Goal: Task Accomplishment & Management: Manage account settings

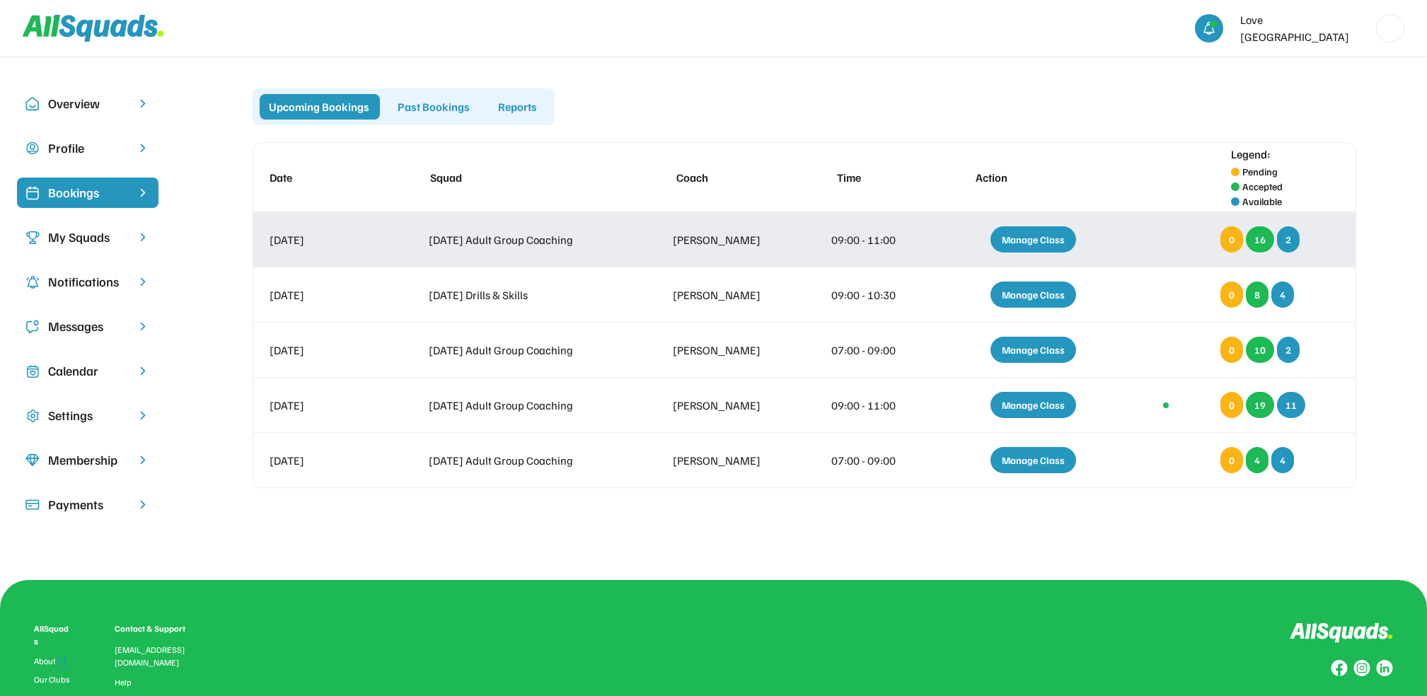
click at [1036, 235] on div "Manage Class" at bounding box center [1034, 239] width 86 height 26
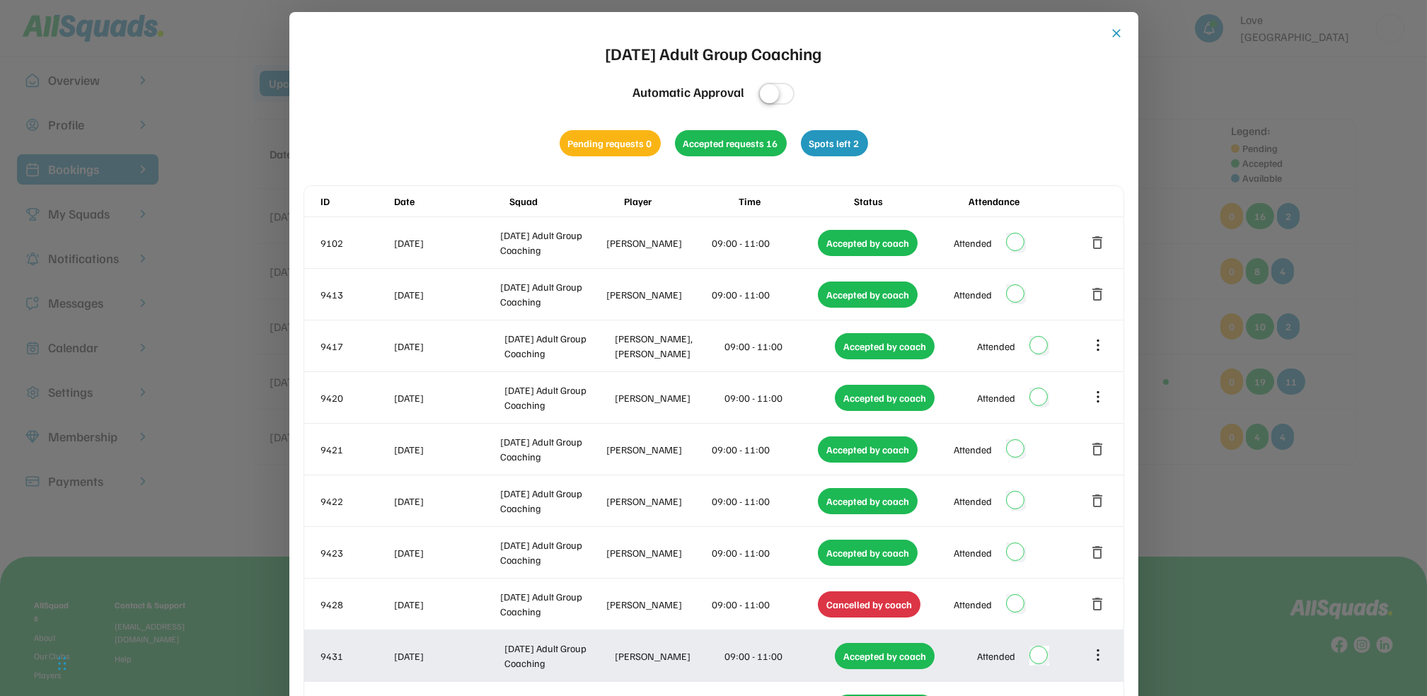
scroll to position [14, 0]
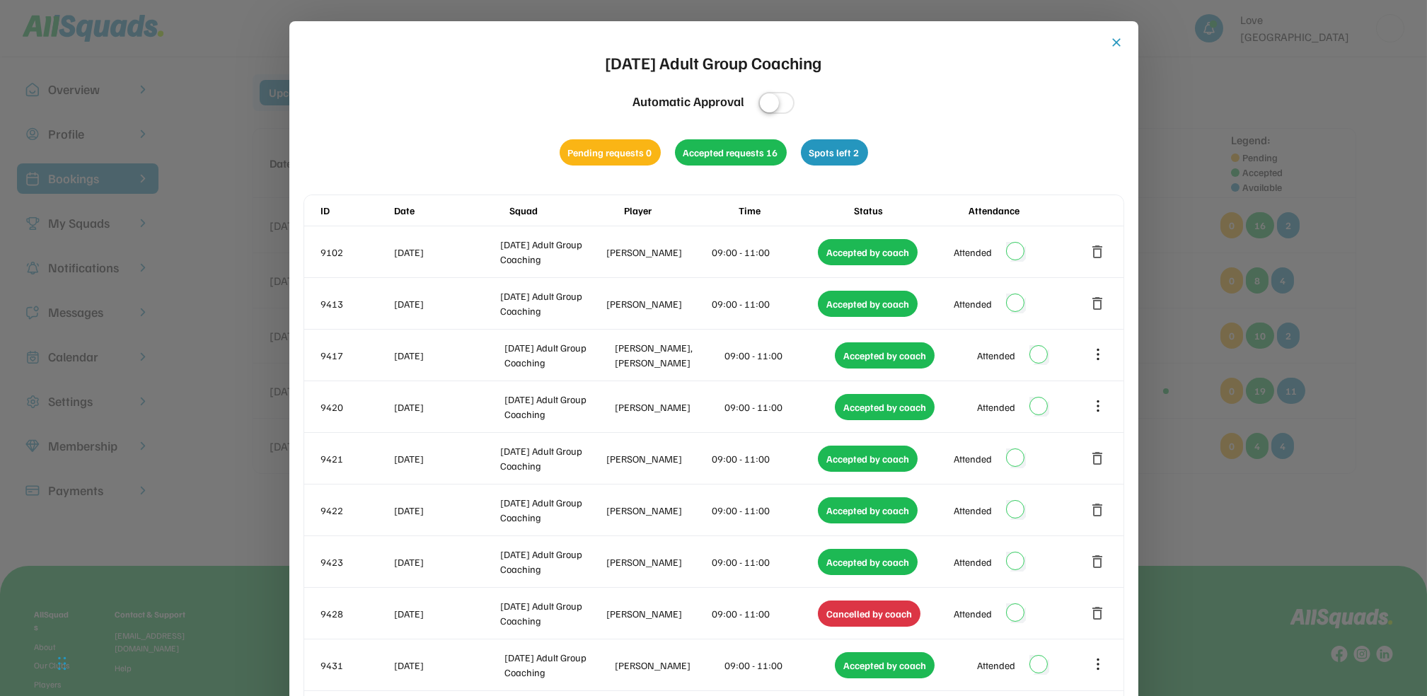
click at [1116, 38] on button "close" at bounding box center [1117, 42] width 14 height 14
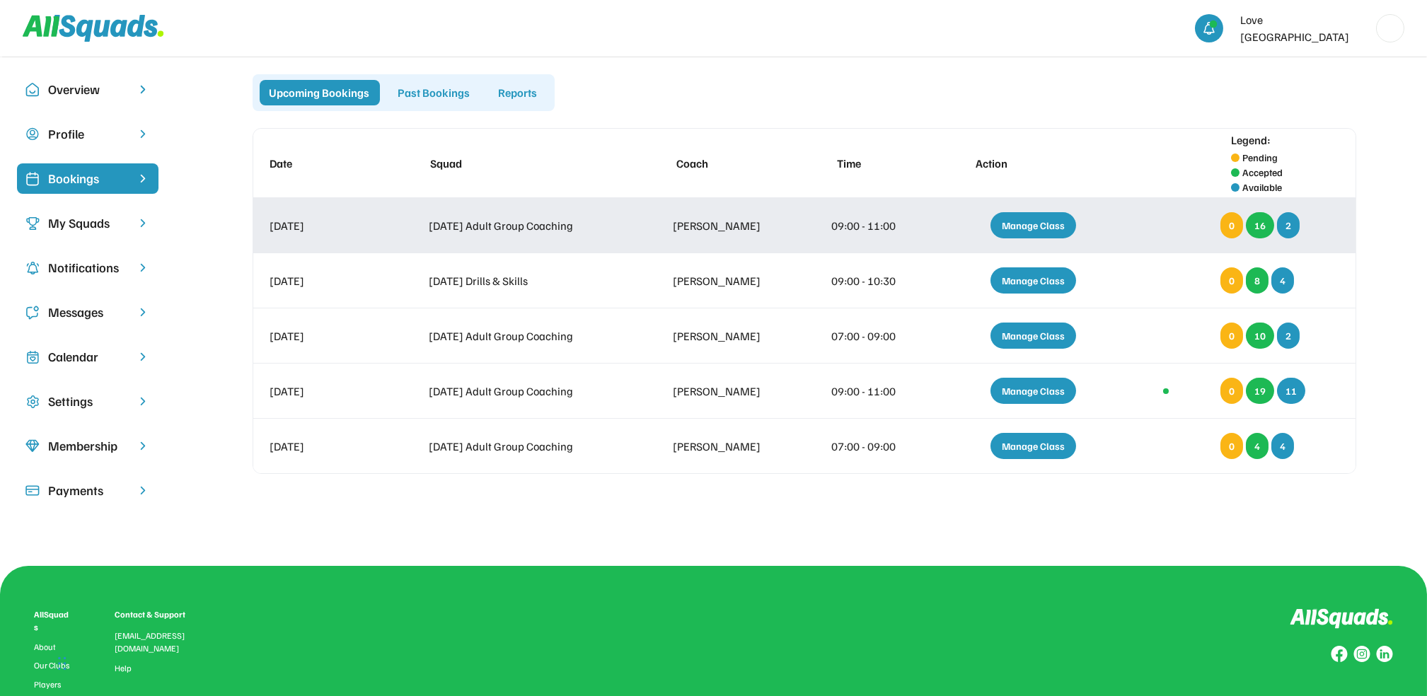
click at [1032, 223] on div "Manage Class" at bounding box center [1034, 225] width 86 height 26
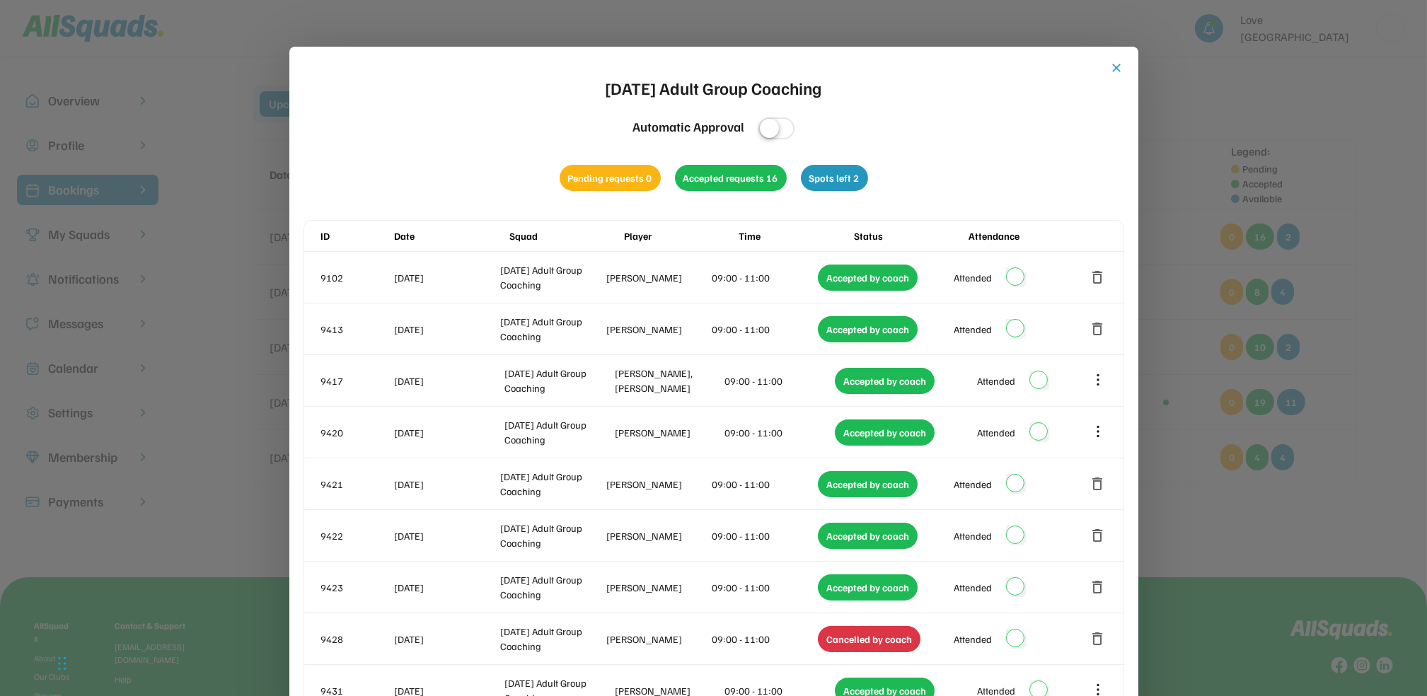
scroll to position [0, 0]
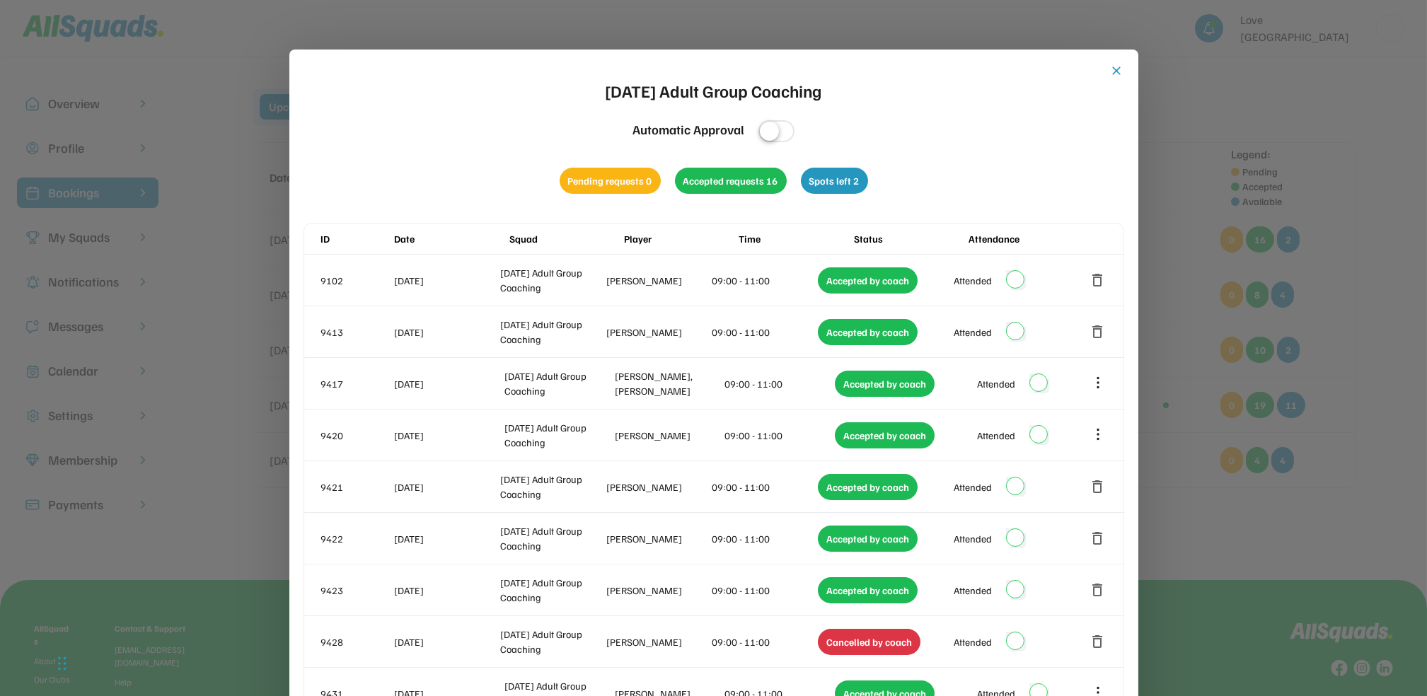
click at [1116, 68] on button "close" at bounding box center [1117, 71] width 14 height 14
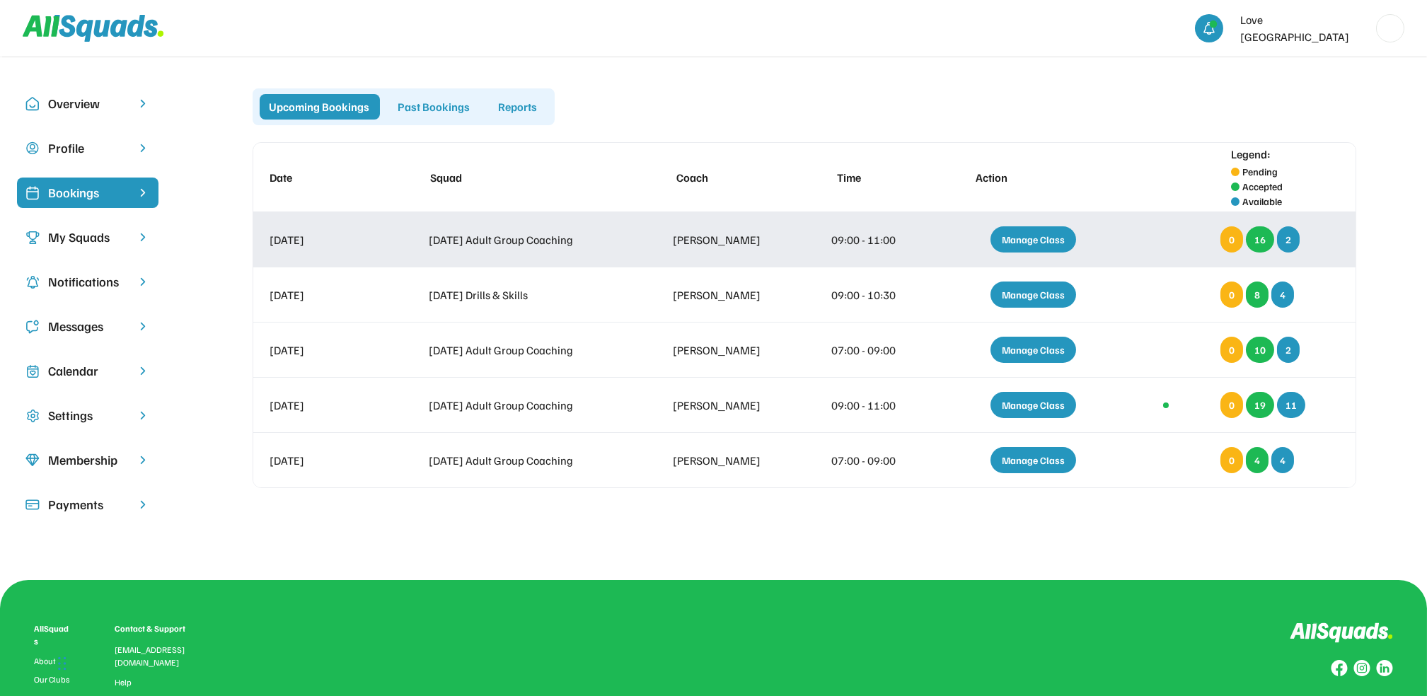
click at [1035, 238] on div "Manage Class" at bounding box center [1034, 239] width 86 height 26
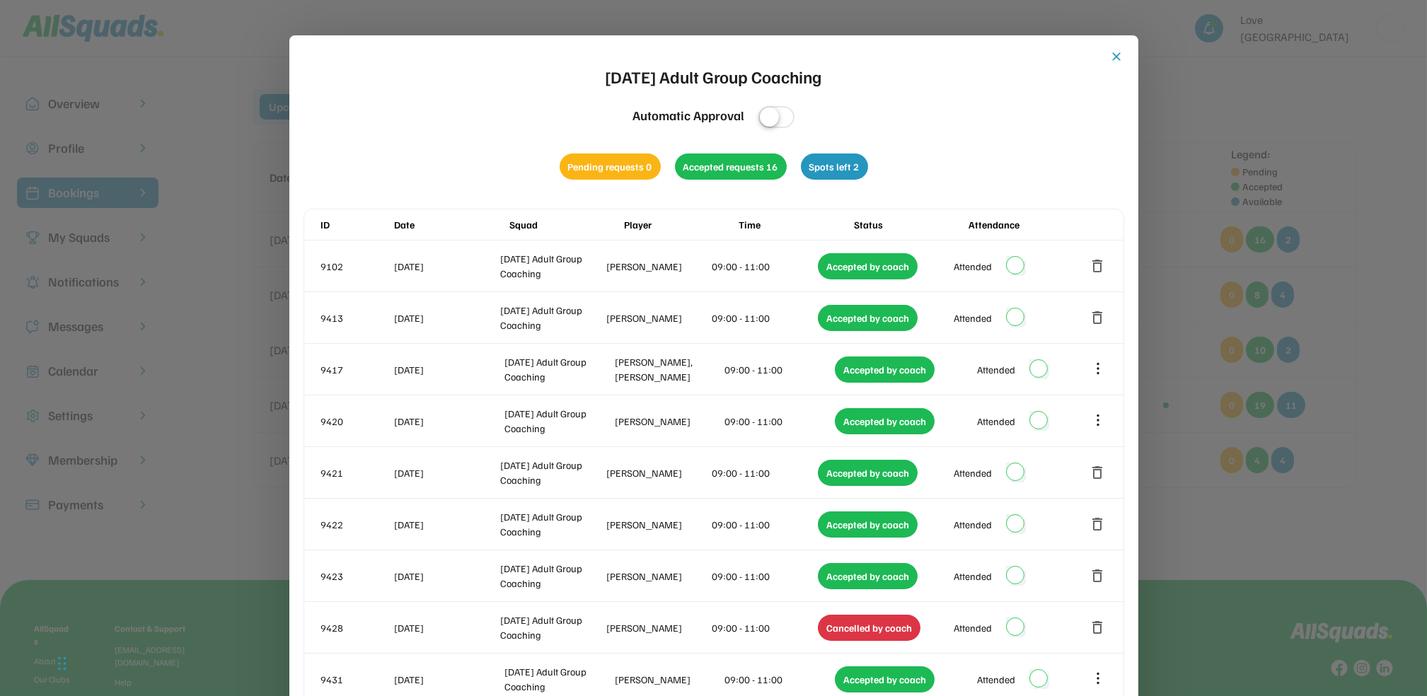
click at [1116, 54] on button "close" at bounding box center [1117, 57] width 14 height 14
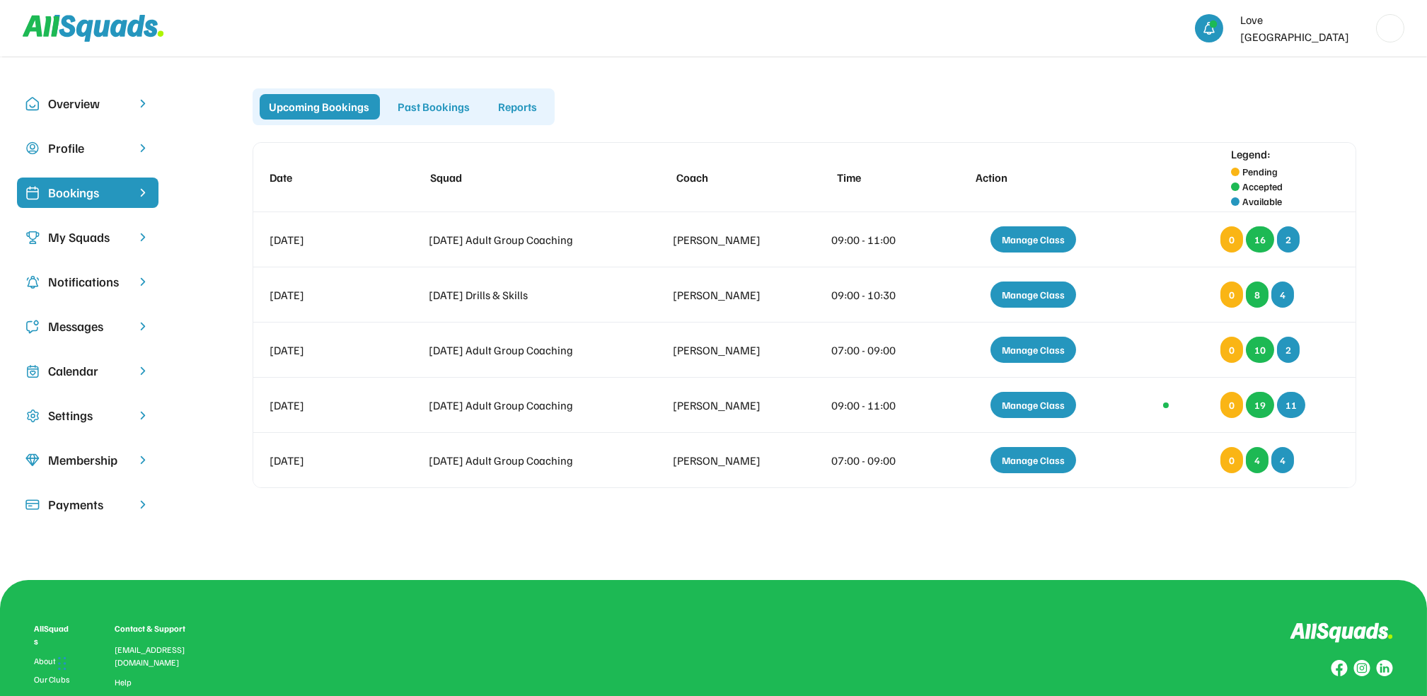
click at [79, 372] on div "Calendar" at bounding box center [87, 371] width 79 height 19
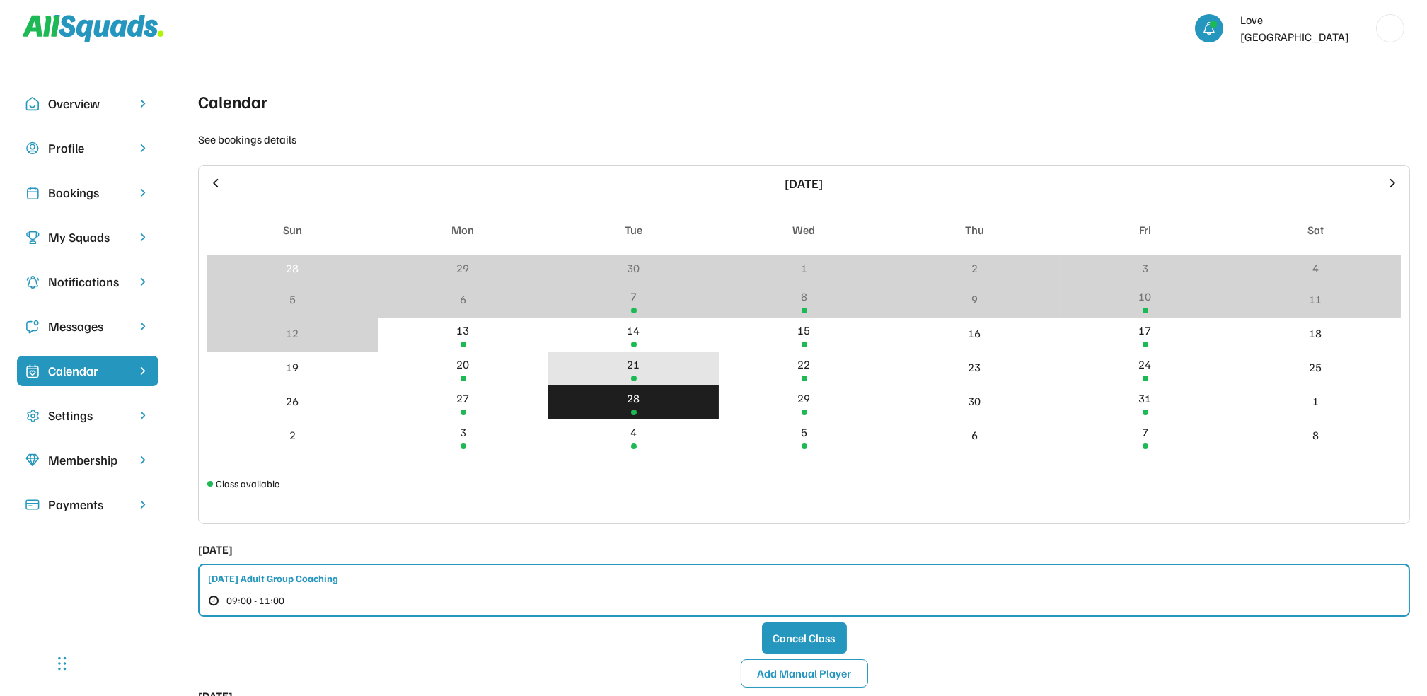
click at [635, 366] on div "21" at bounding box center [634, 364] width 13 height 17
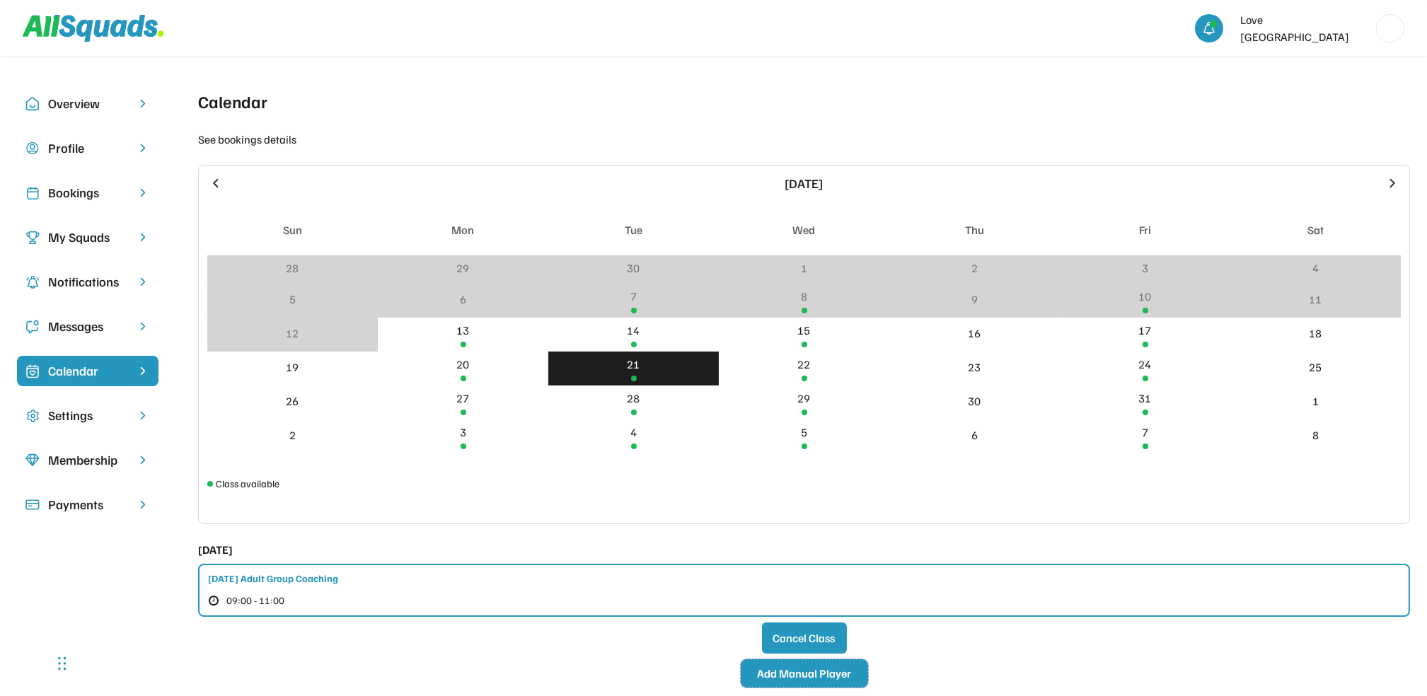
click at [812, 669] on button "Add Manual Player" at bounding box center [804, 674] width 127 height 28
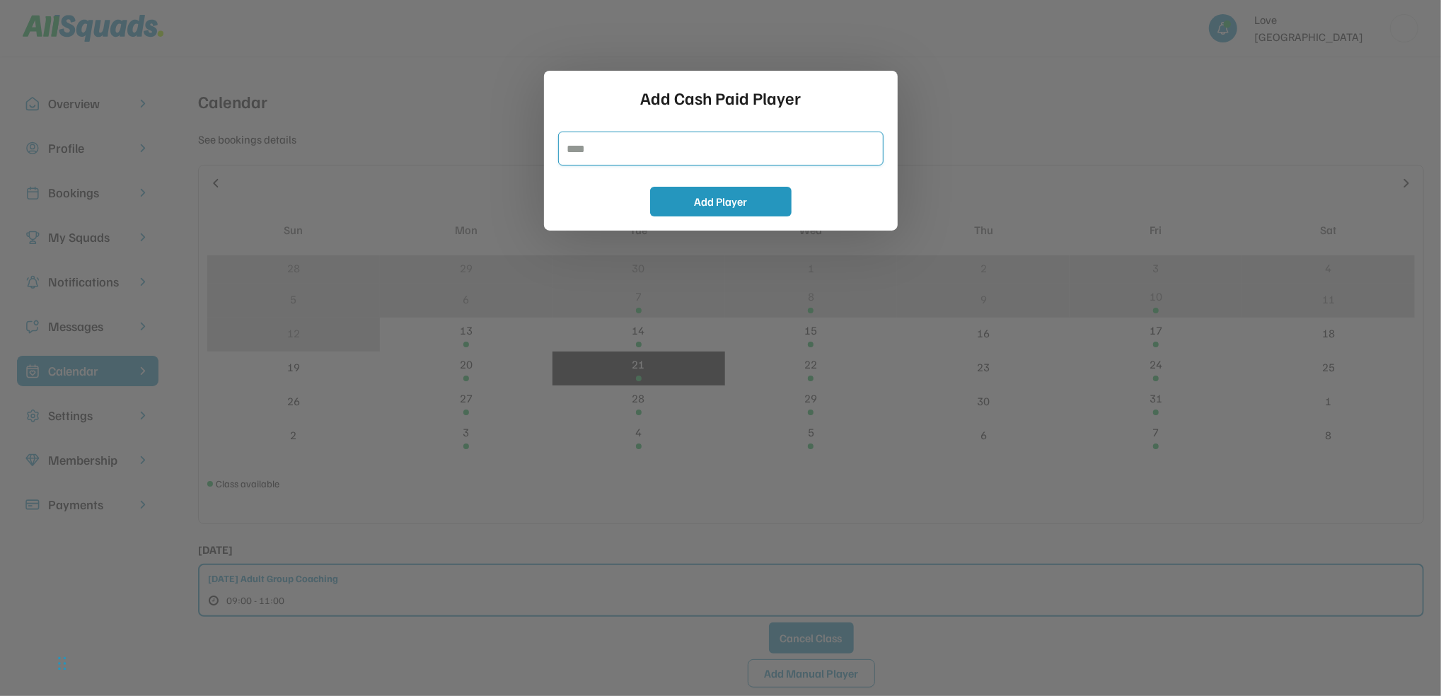
click at [593, 154] on input "input" at bounding box center [721, 149] width 326 height 34
type input "**********"
click at [717, 199] on button "Add Player" at bounding box center [721, 202] width 142 height 30
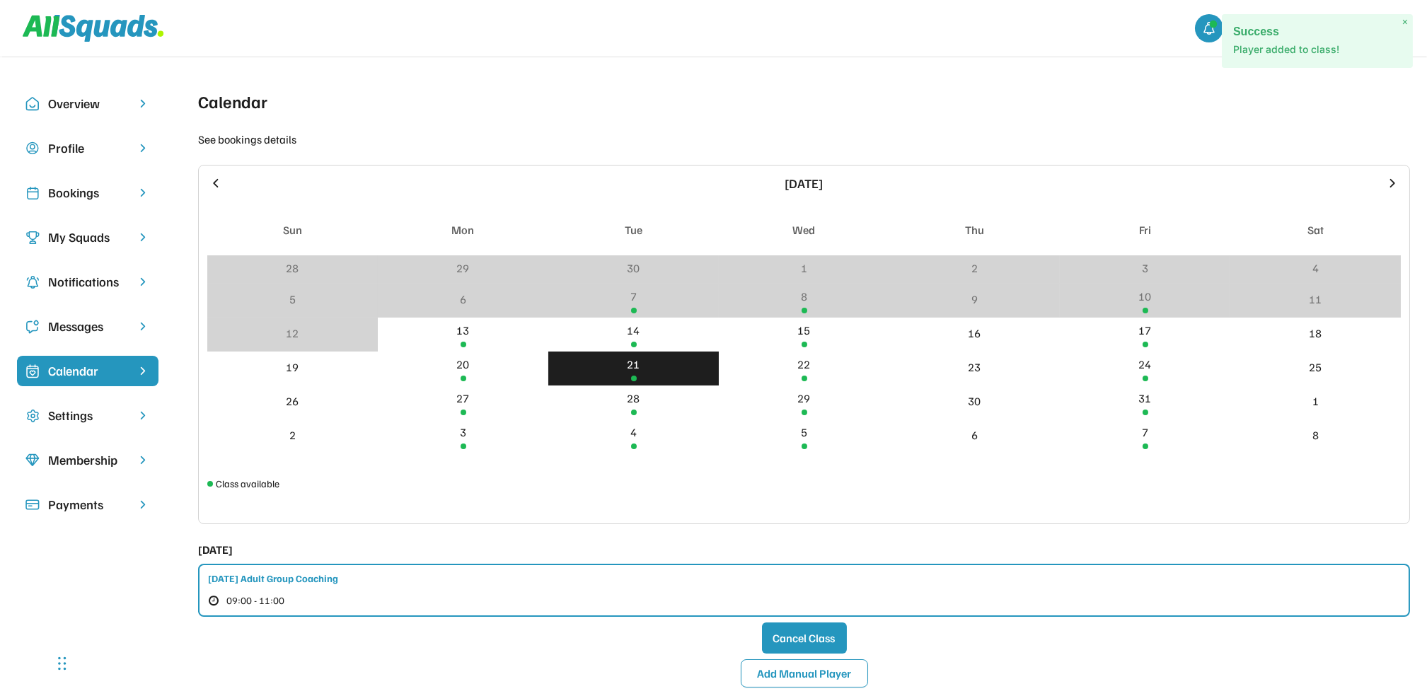
click at [66, 188] on div "Bookings" at bounding box center [87, 192] width 79 height 19
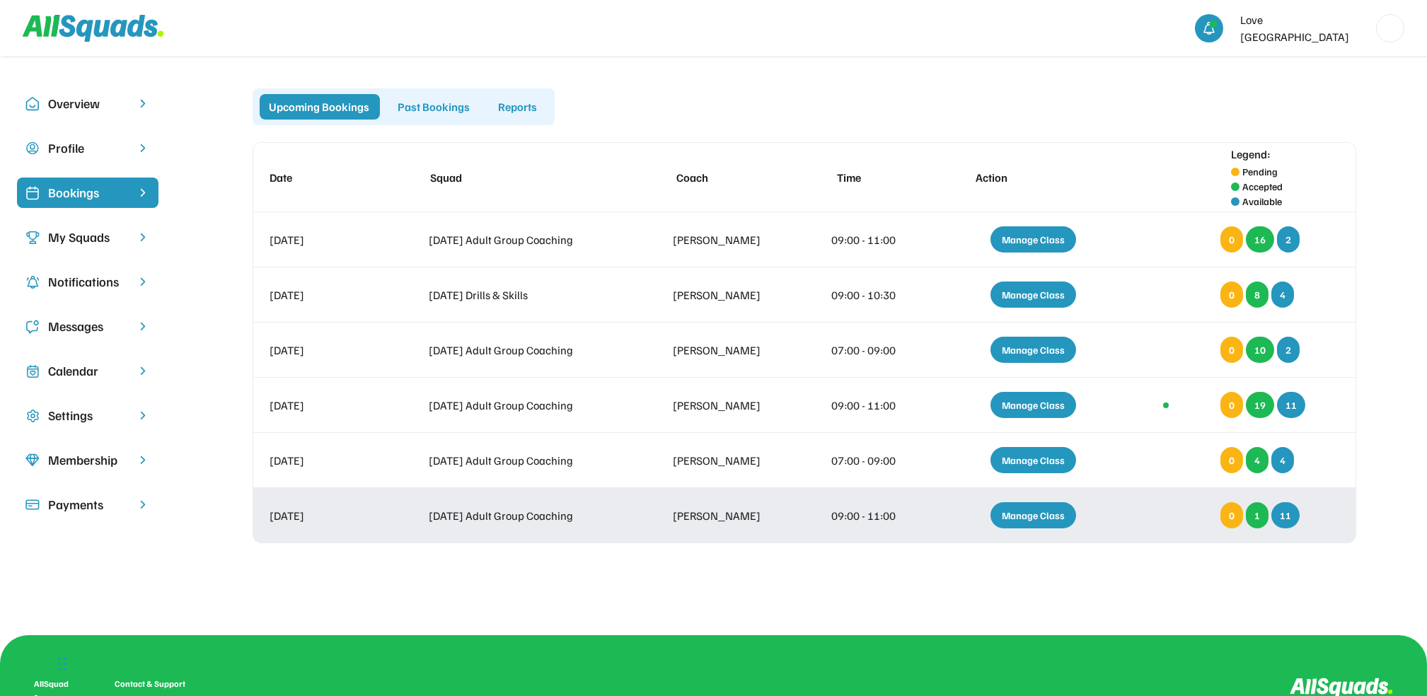
click at [1040, 510] on div "Manage Class" at bounding box center [1034, 515] width 86 height 26
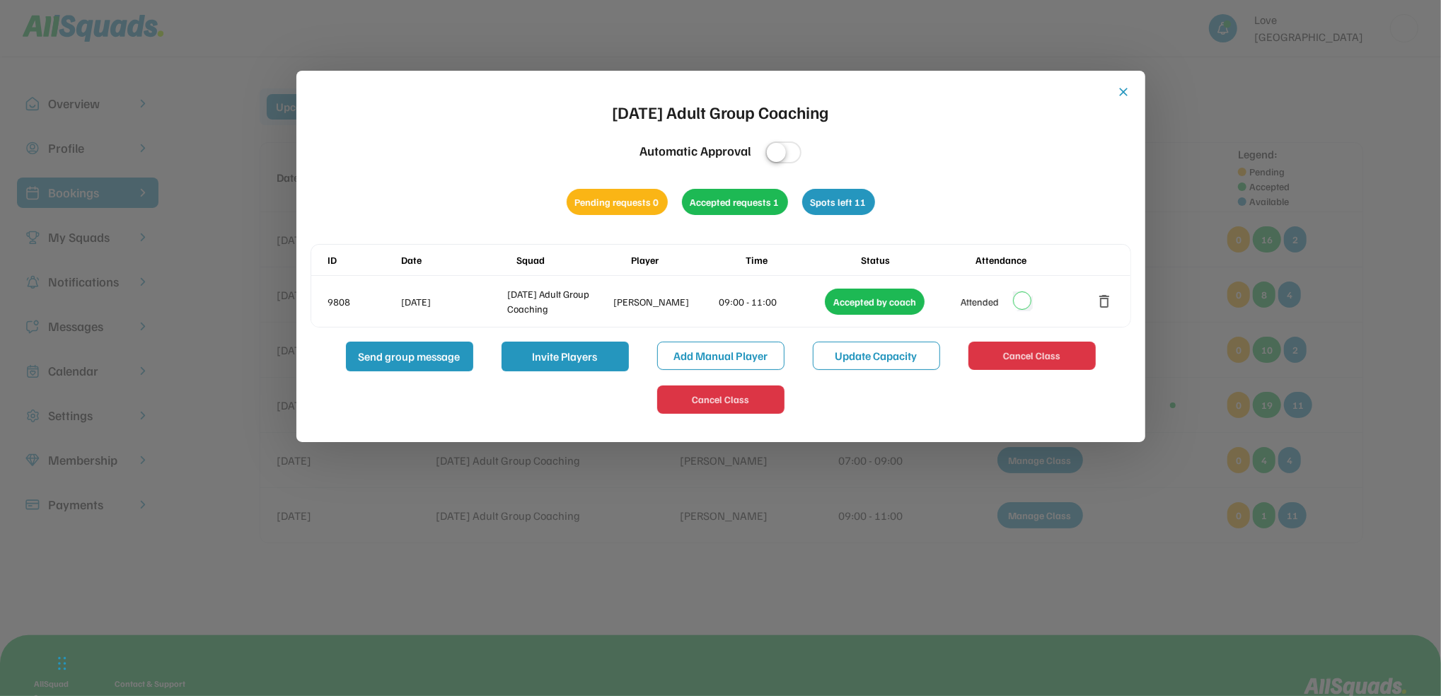
click at [1123, 89] on button "close" at bounding box center [1124, 92] width 14 height 14
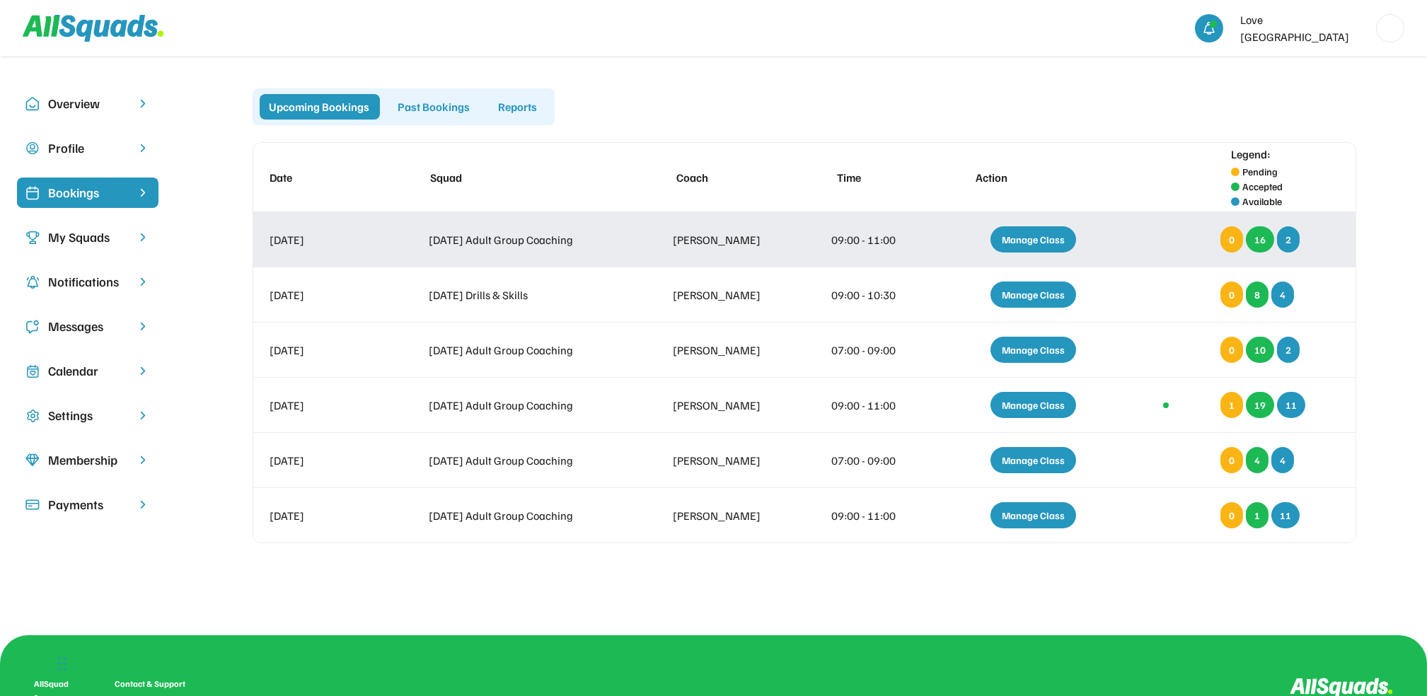
click at [1040, 237] on div "Manage Class" at bounding box center [1034, 239] width 86 height 26
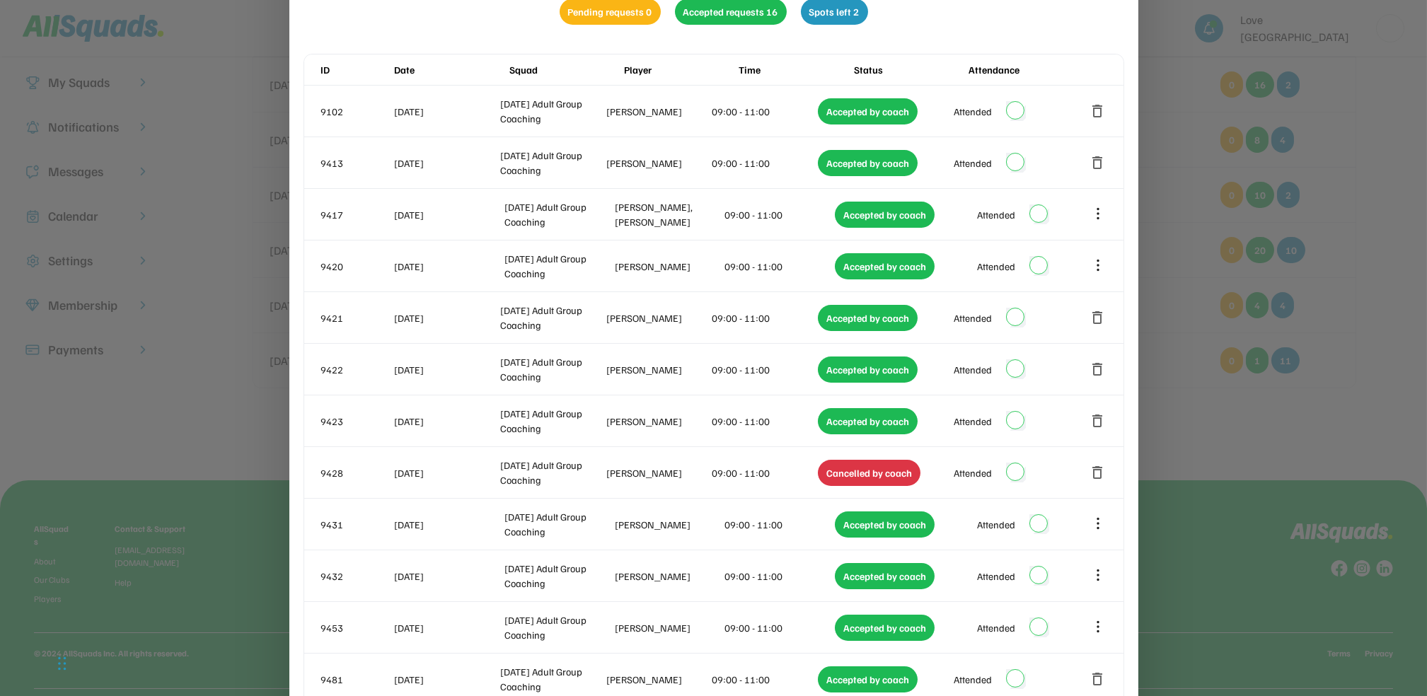
scroll to position [14, 0]
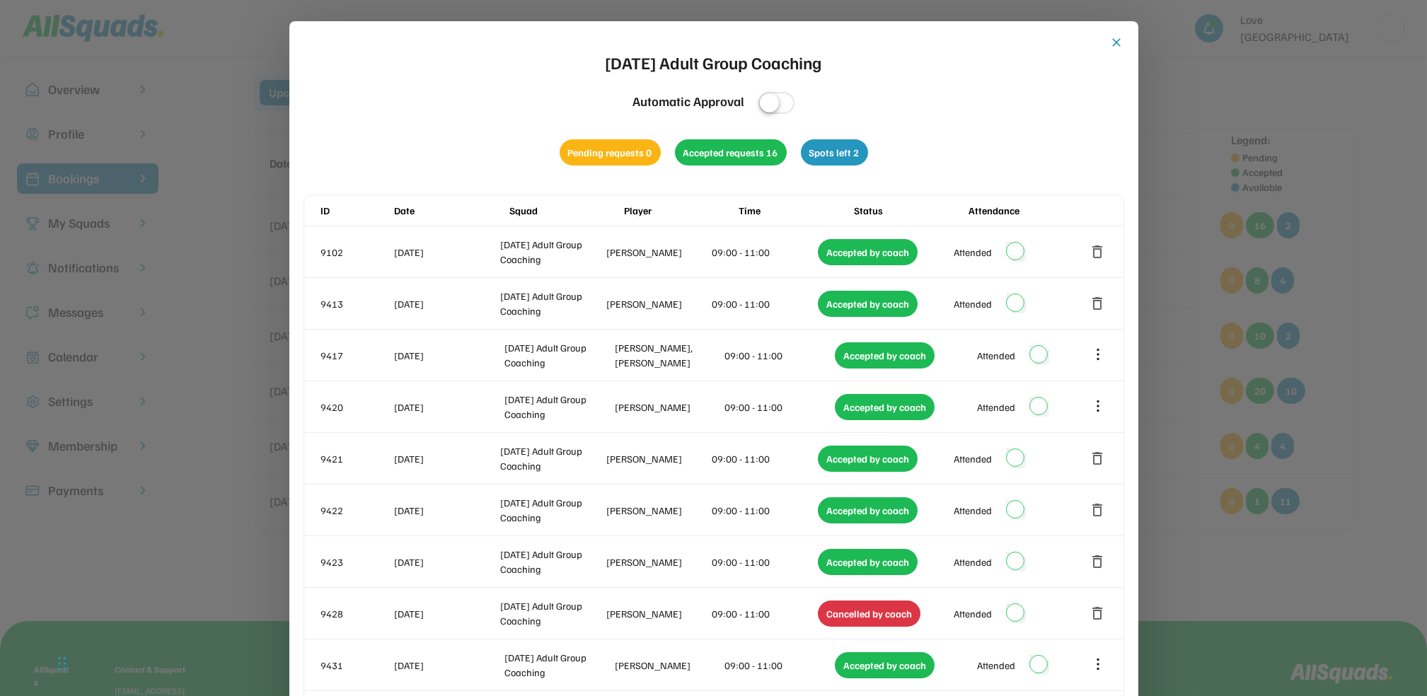
click at [1122, 40] on button "close" at bounding box center [1117, 42] width 14 height 14
